Goal: Transaction & Acquisition: Purchase product/service

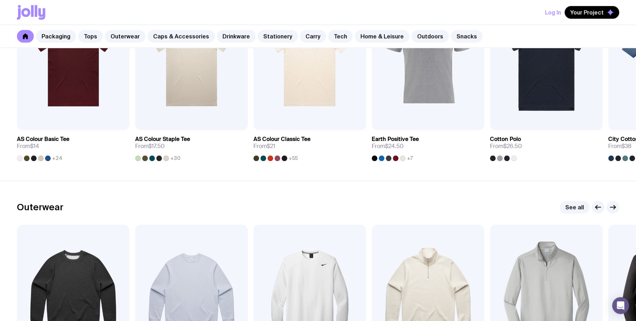
scroll to position [317, 0]
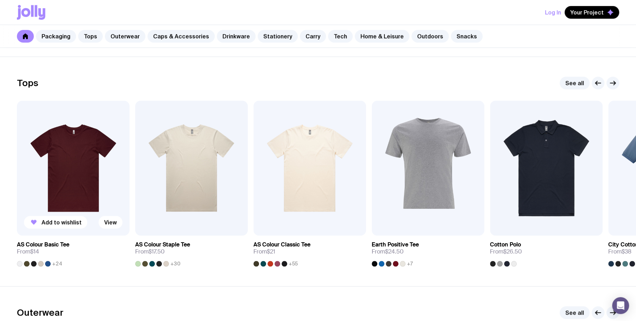
click at [68, 178] on img at bounding box center [73, 168] width 113 height 135
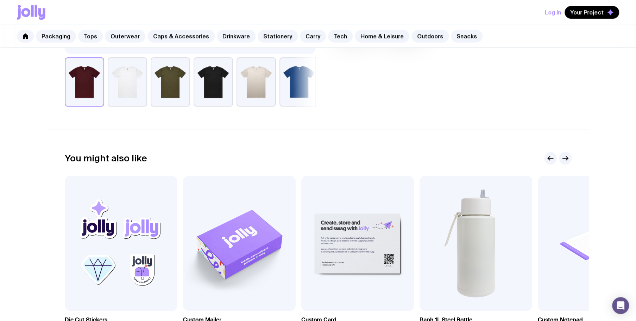
scroll to position [422, 0]
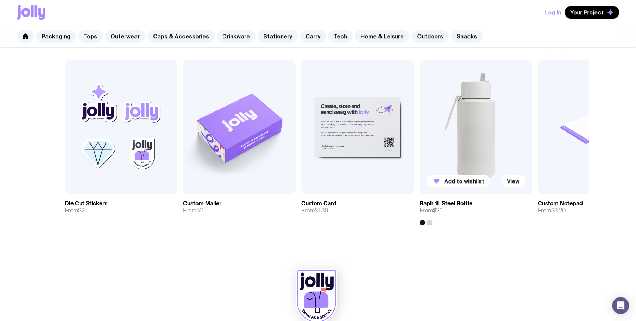
click at [481, 134] on img at bounding box center [475, 126] width 113 height 135
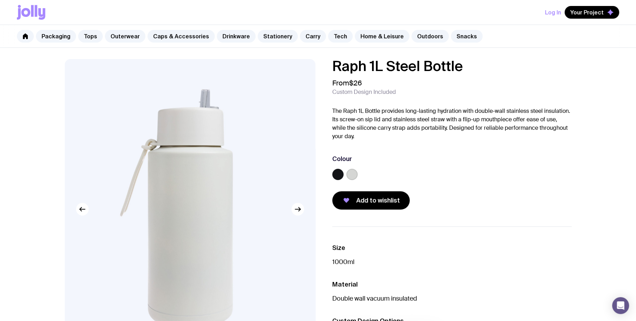
click at [354, 172] on label at bounding box center [351, 174] width 11 height 11
click at [0, 0] on input "radio" at bounding box center [0, 0] width 0 height 0
click at [337, 172] on label at bounding box center [337, 174] width 11 height 11
click at [0, 0] on input "radio" at bounding box center [0, 0] width 0 height 0
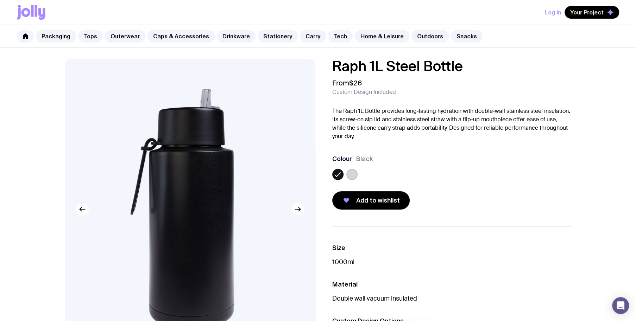
click at [352, 172] on label at bounding box center [351, 174] width 11 height 11
click at [0, 0] on input "radio" at bounding box center [0, 0] width 0 height 0
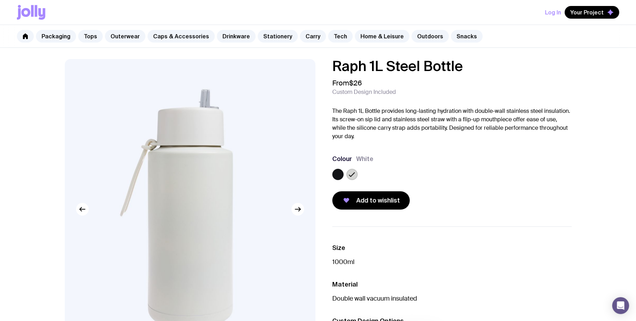
click at [339, 174] on label at bounding box center [337, 174] width 11 height 11
click at [0, 0] on input "radio" at bounding box center [0, 0] width 0 height 0
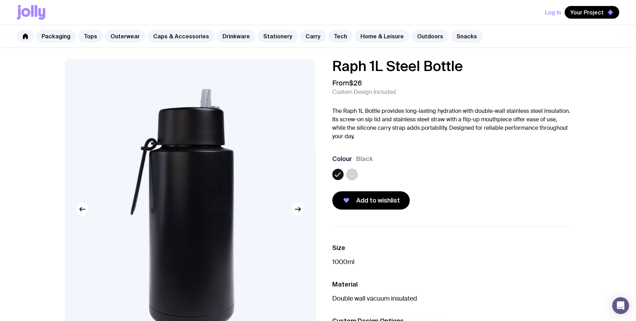
click at [351, 174] on label at bounding box center [351, 174] width 11 height 11
click at [0, 0] on input "radio" at bounding box center [0, 0] width 0 height 0
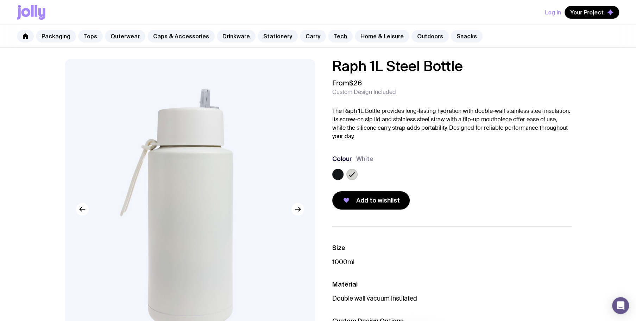
click at [335, 176] on label at bounding box center [337, 174] width 11 height 11
click at [0, 0] on input "radio" at bounding box center [0, 0] width 0 height 0
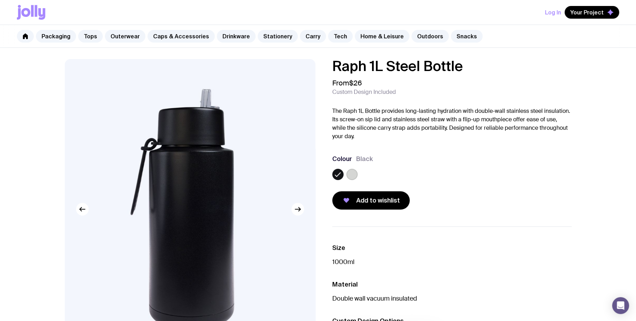
click at [390, 175] on div at bounding box center [451, 176] width 239 height 14
click at [379, 176] on div at bounding box center [451, 176] width 239 height 14
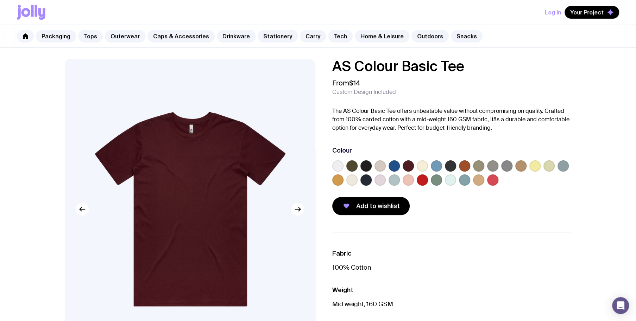
scroll to position [317, 0]
